Goal: Task Accomplishment & Management: Manage account settings

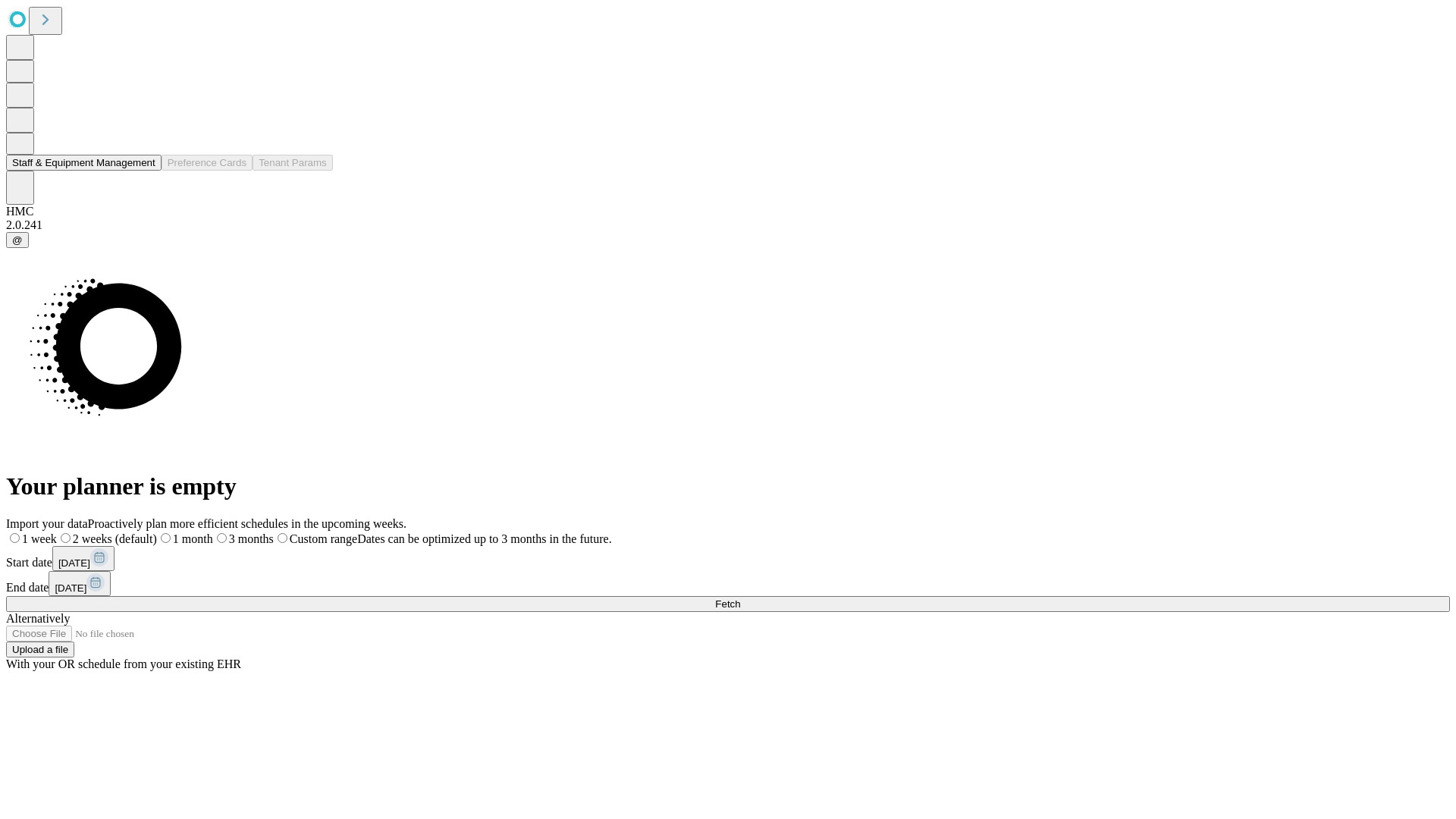
click at [142, 171] on button "Staff & Equipment Management" at bounding box center [83, 163] width 155 height 16
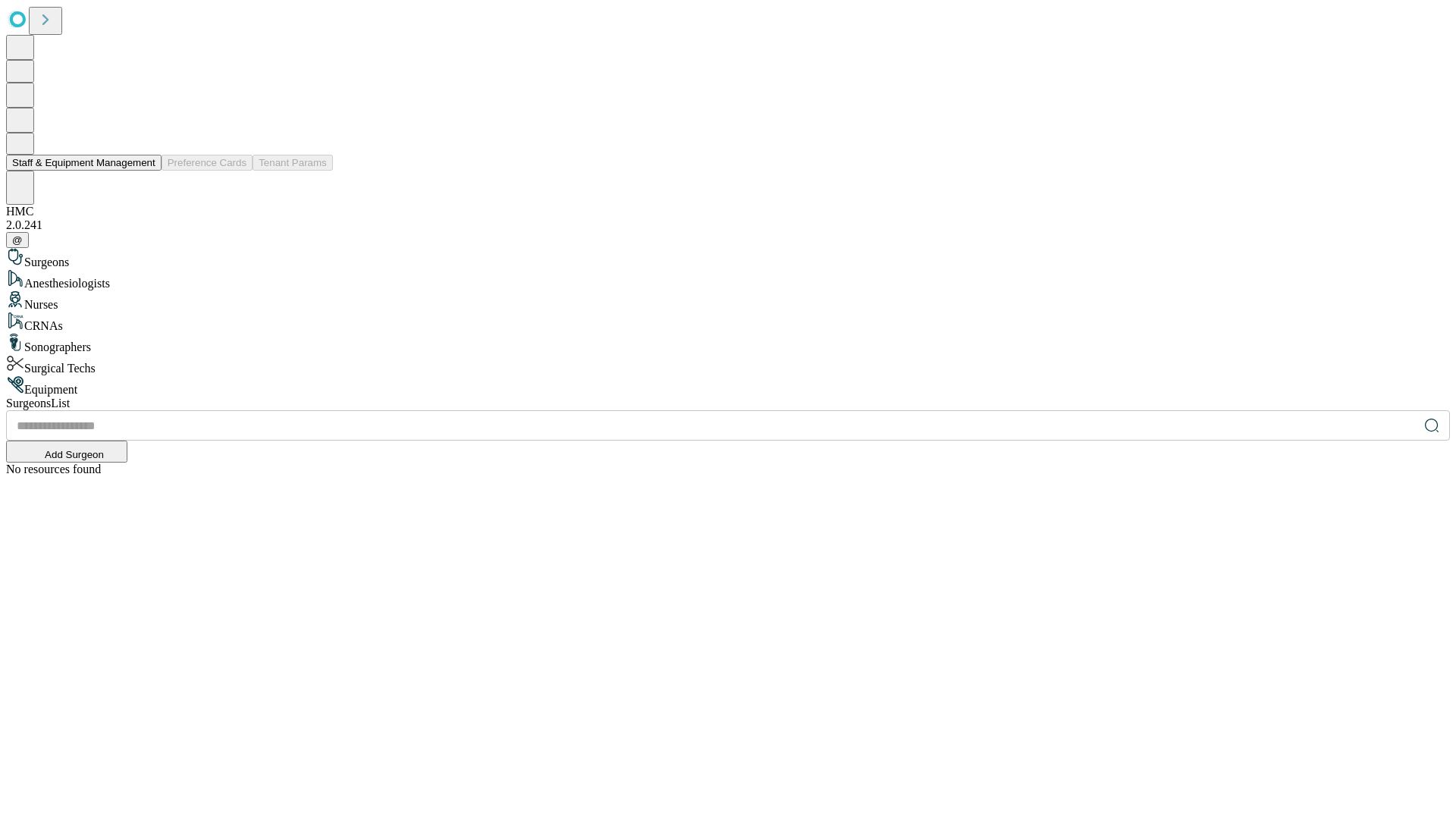
click at [144, 171] on button "Staff & Equipment Management" at bounding box center [83, 163] width 155 height 16
